Goal: Share content: Share content

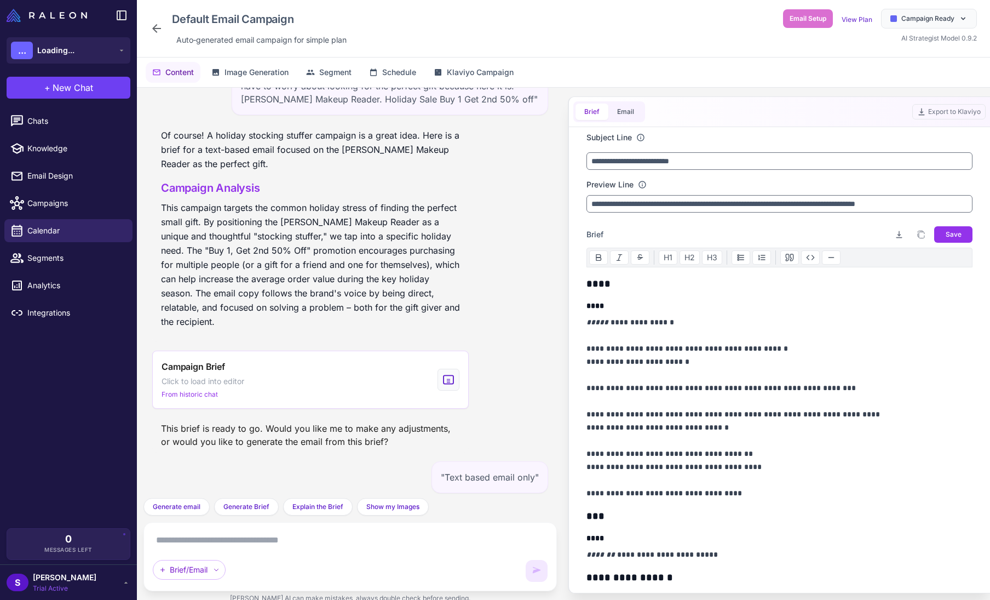
scroll to position [2758, 0]
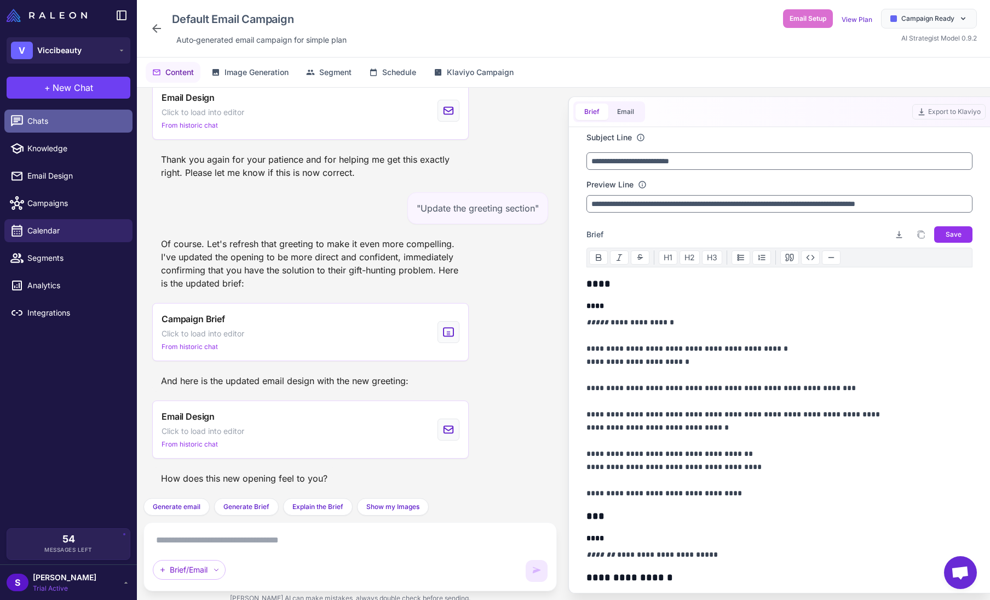
click at [53, 120] on span "Chats" at bounding box center [75, 121] width 96 height 12
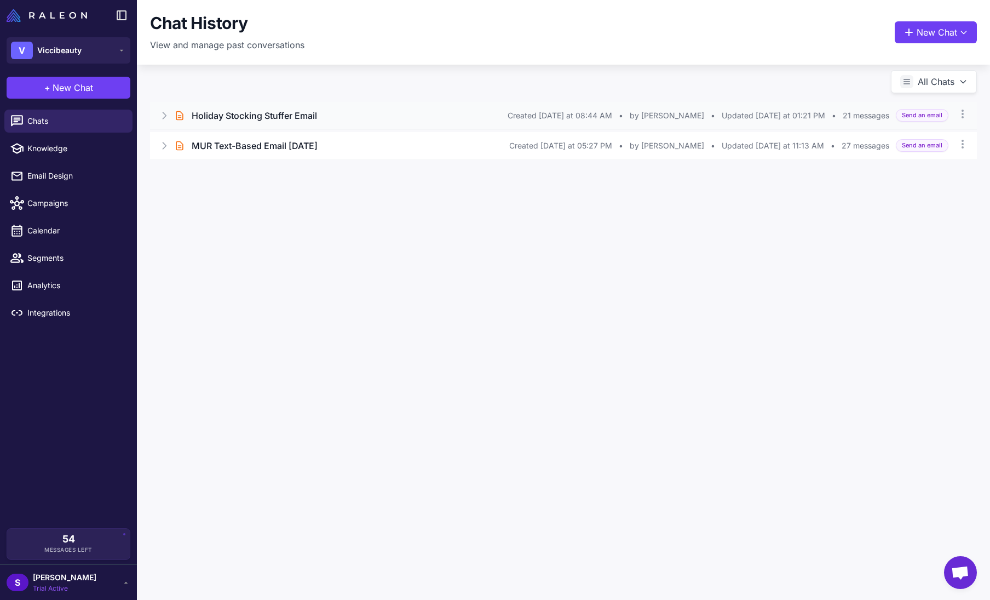
click at [257, 112] on h3 "Holiday Stocking Stuffer Email" at bounding box center [254, 115] width 125 height 13
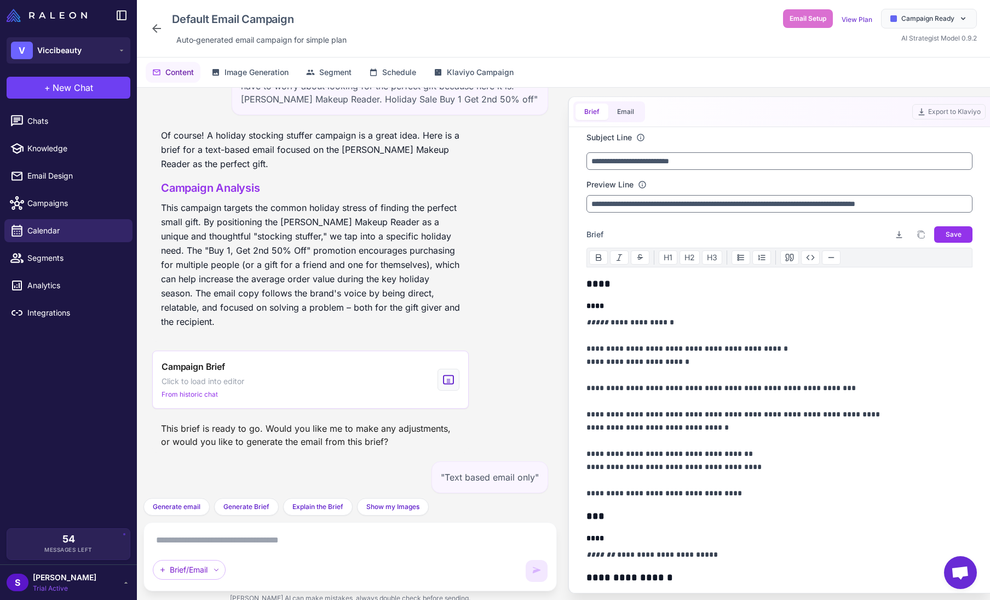
scroll to position [2758, 0]
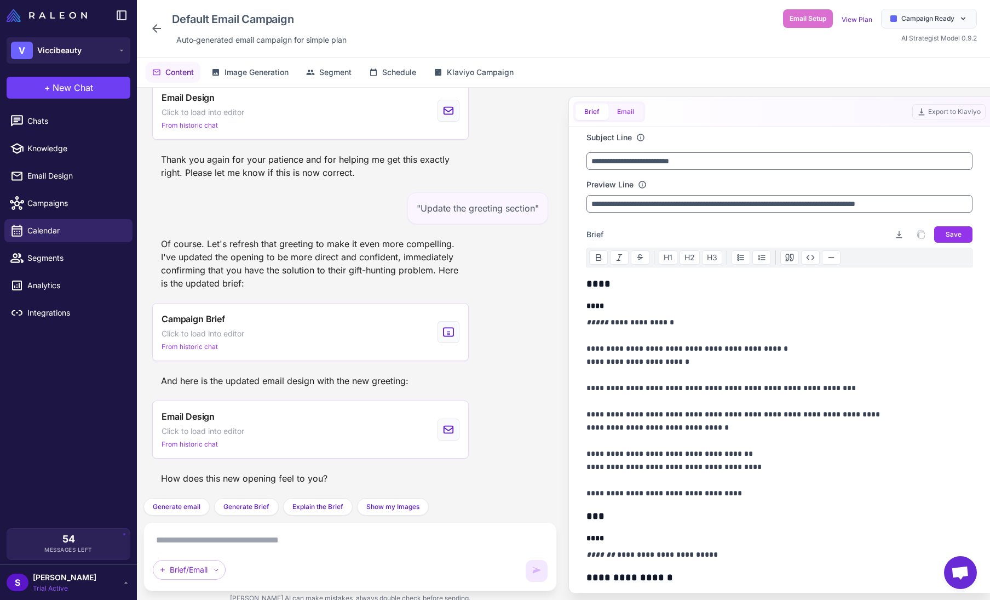
click at [628, 115] on button "Email" at bounding box center [625, 111] width 34 height 16
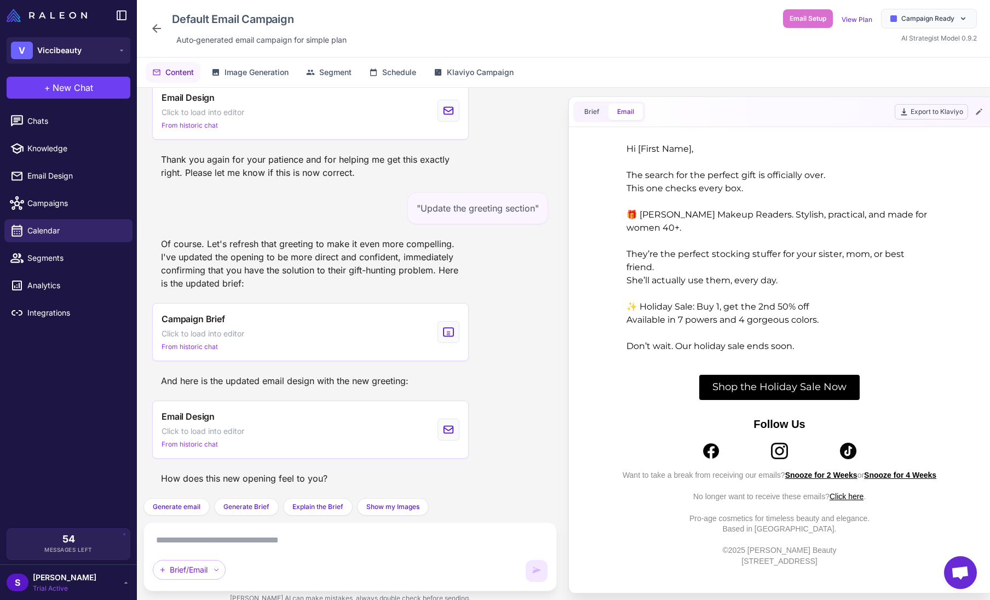
scroll to position [0, 0]
click at [939, 111] on button "Export to Klaviyo" at bounding box center [931, 111] width 73 height 15
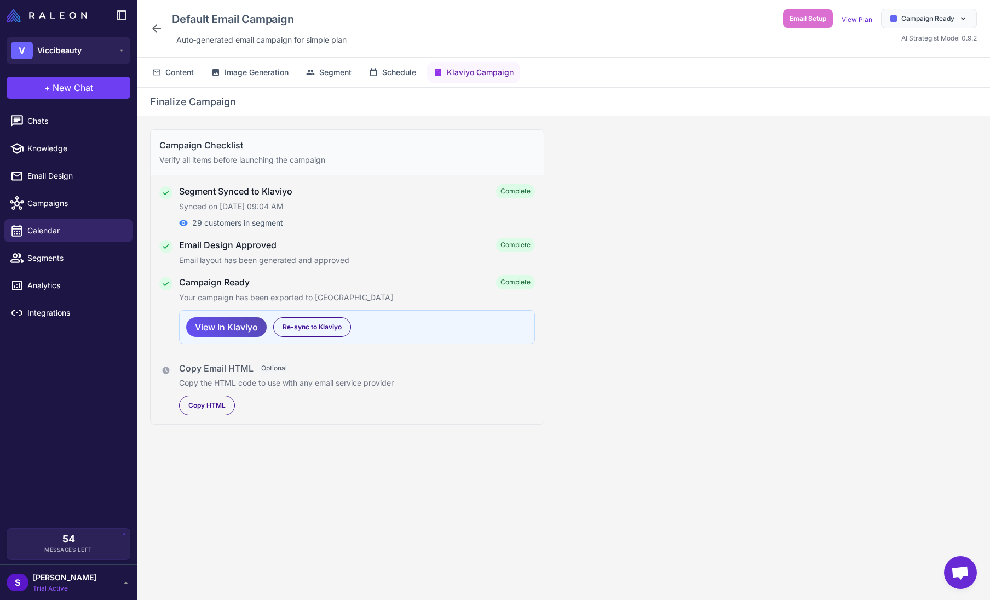
click at [227, 326] on span "View In Klaviyo" at bounding box center [226, 327] width 63 height 19
